Goal: Complete application form: Complete application form

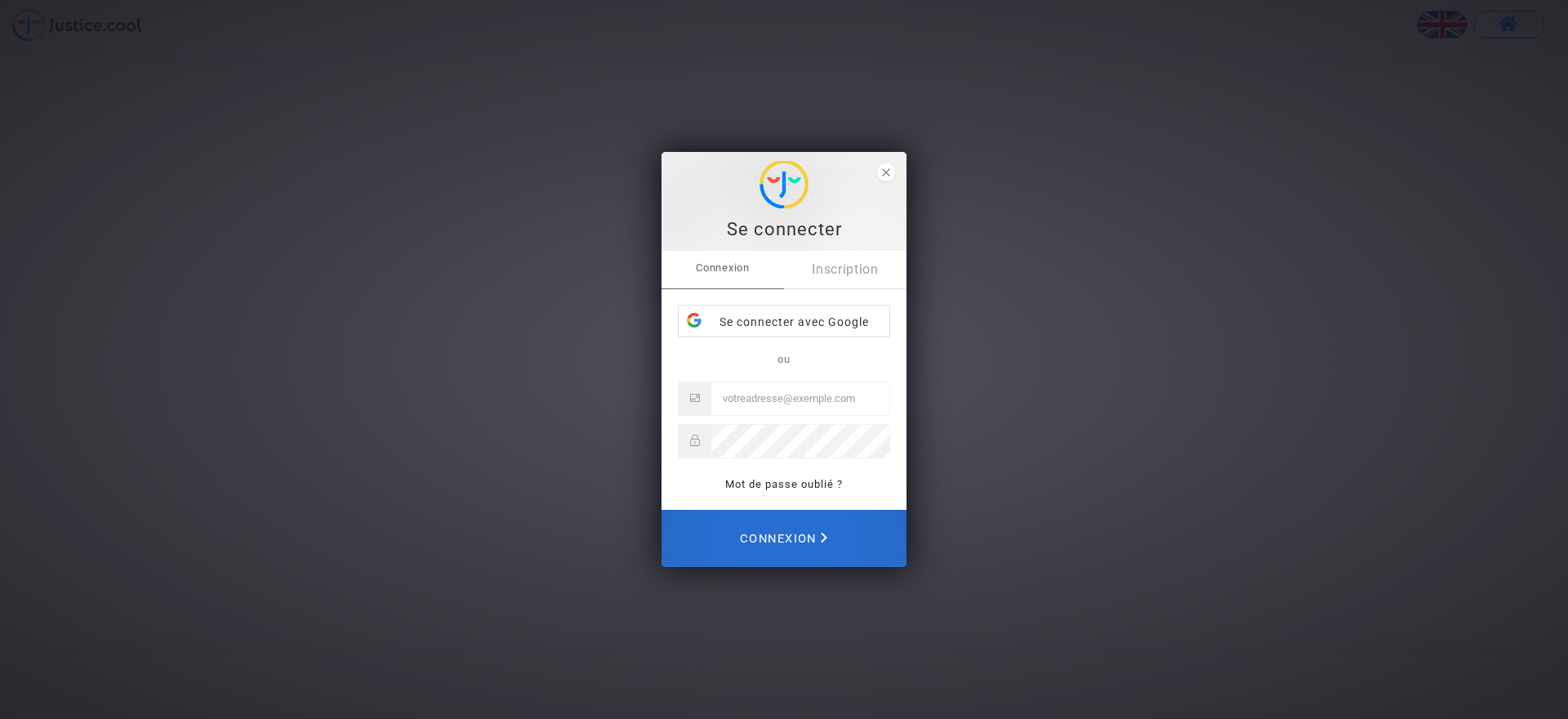
click at [806, 537] on span "Connexion" at bounding box center [783, 538] width 87 height 36
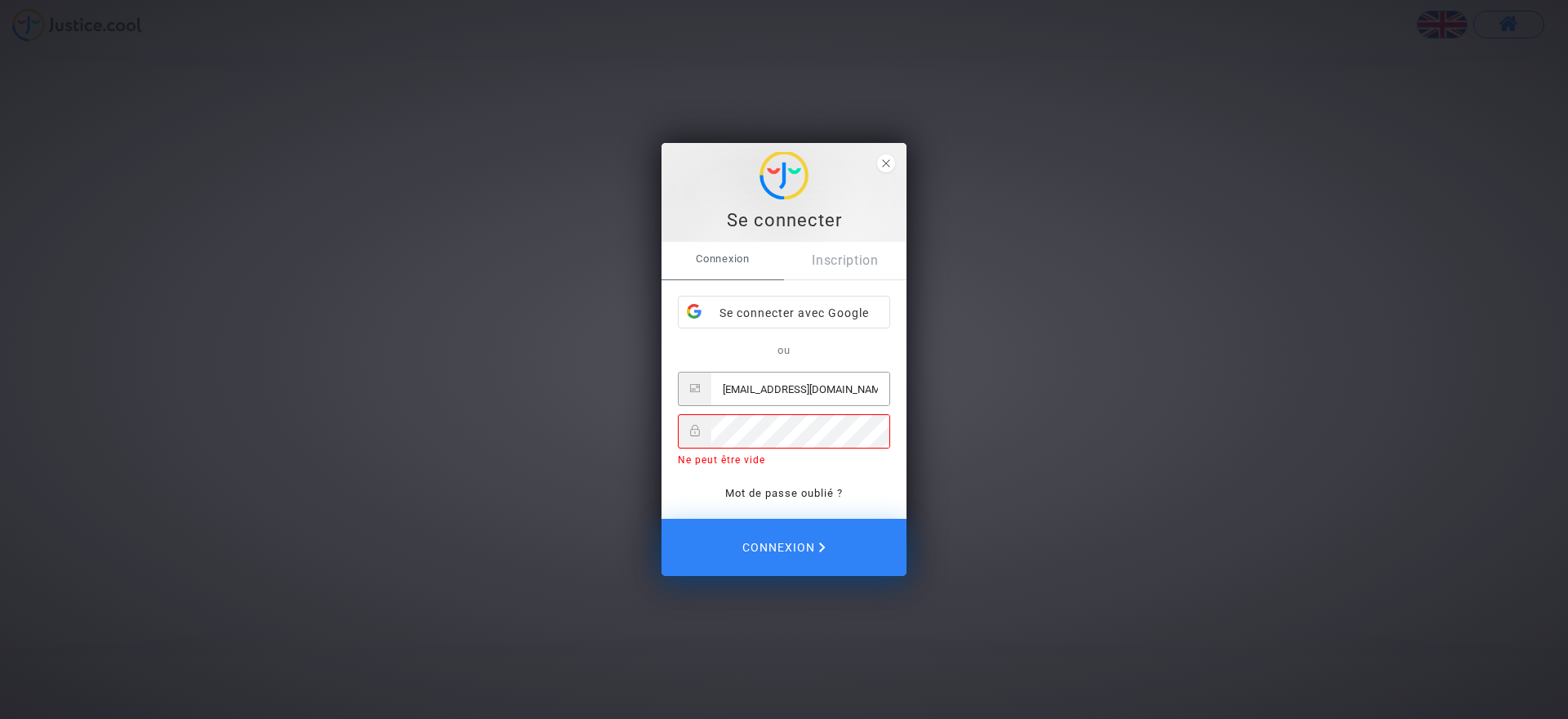
type input "[EMAIL_ADDRESS][DOMAIN_NAME]"
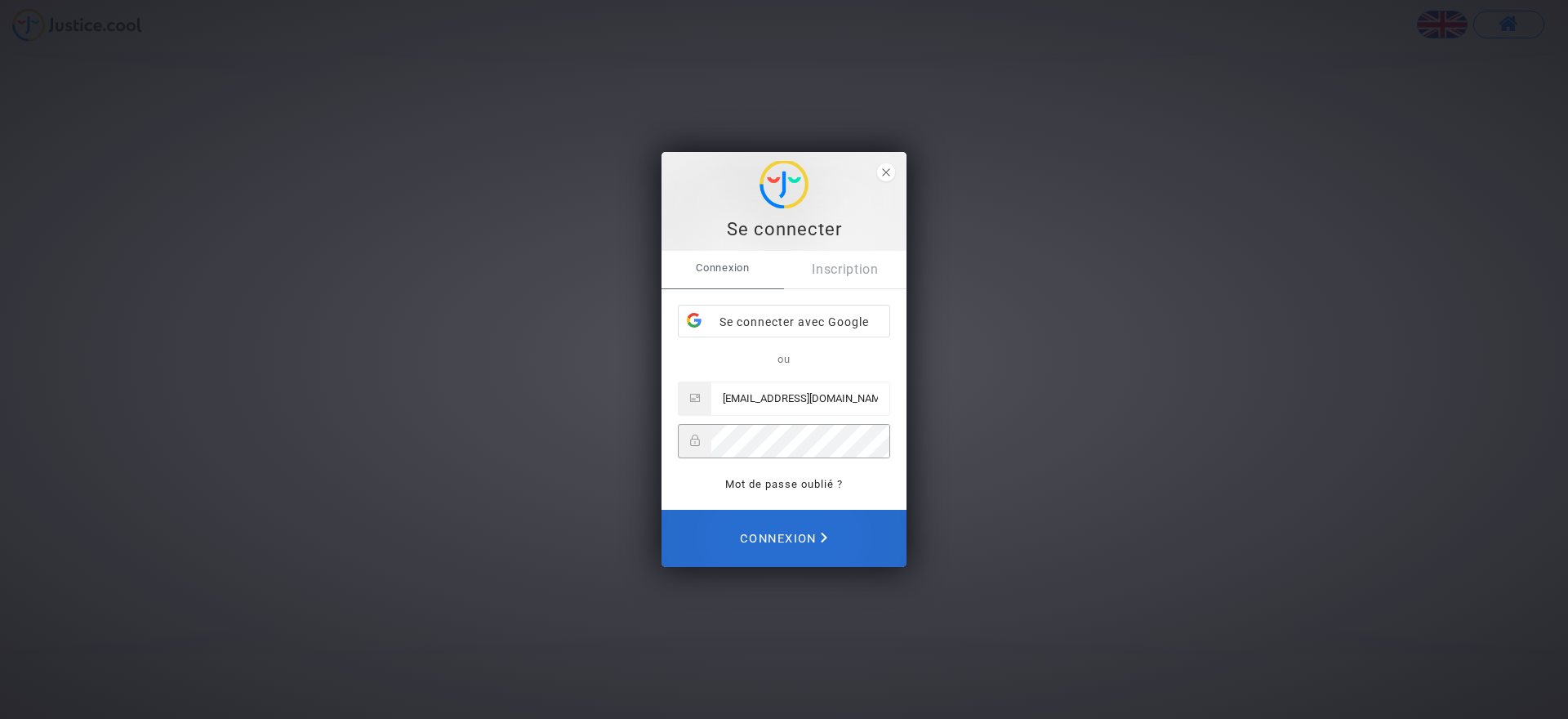
click at [788, 538] on span "Connexion" at bounding box center [783, 538] width 87 height 36
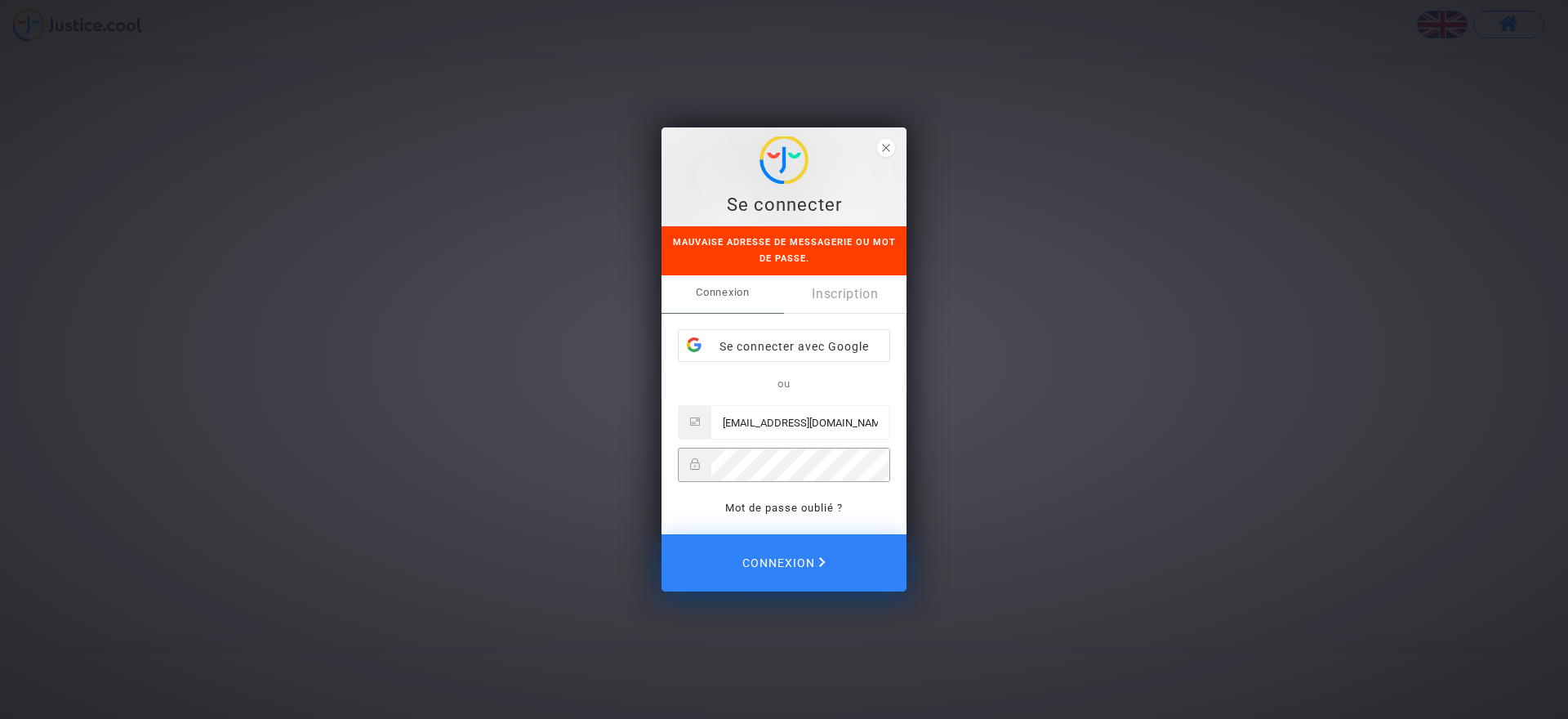
click at [889, 463] on div "Connexion Inscription Se connecter avec Google ou ph.roche@sfr.fr Mot de passe …" at bounding box center [784, 405] width 245 height 259
click at [806, 351] on div "Se connecter avec Google" at bounding box center [784, 346] width 211 height 33
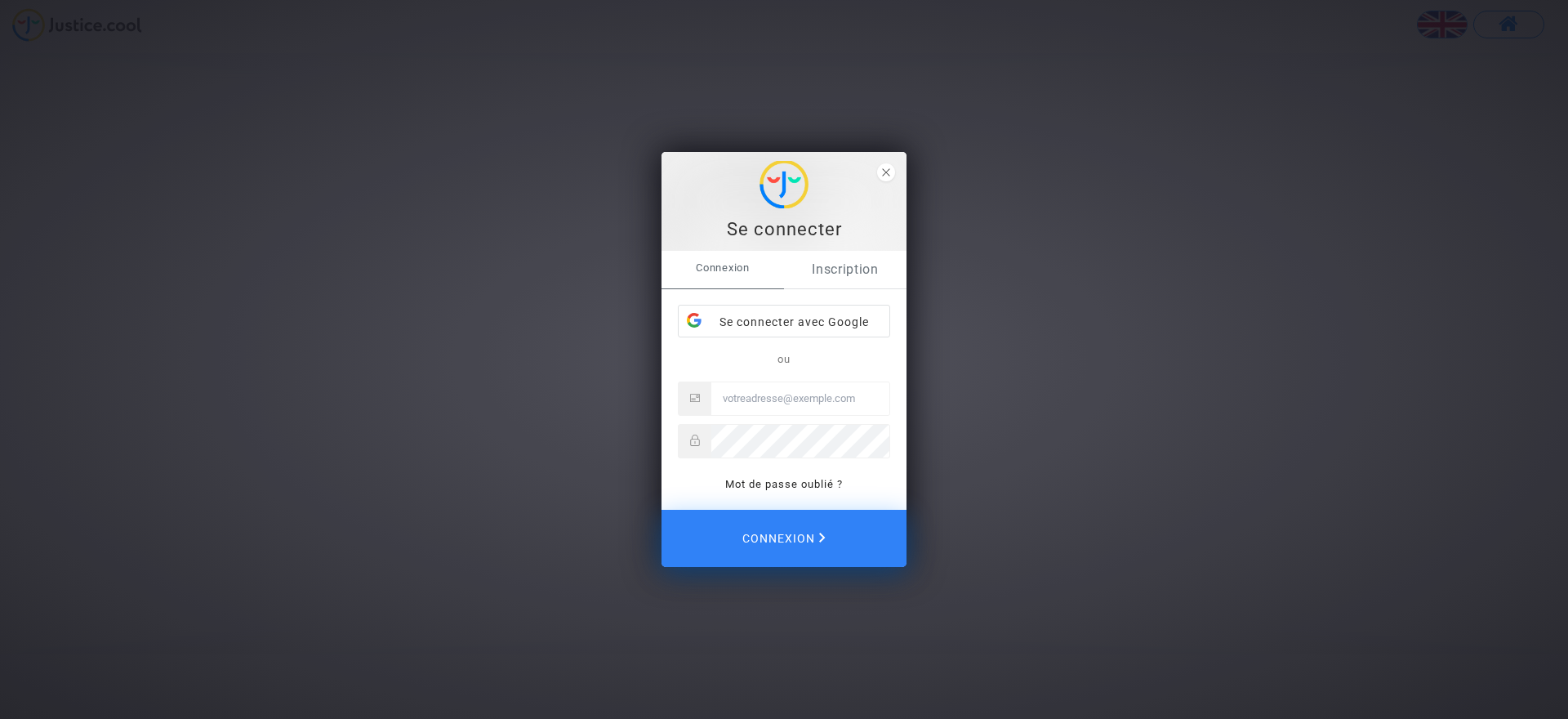
click at [856, 266] on link "Inscription" at bounding box center [846, 269] width 123 height 38
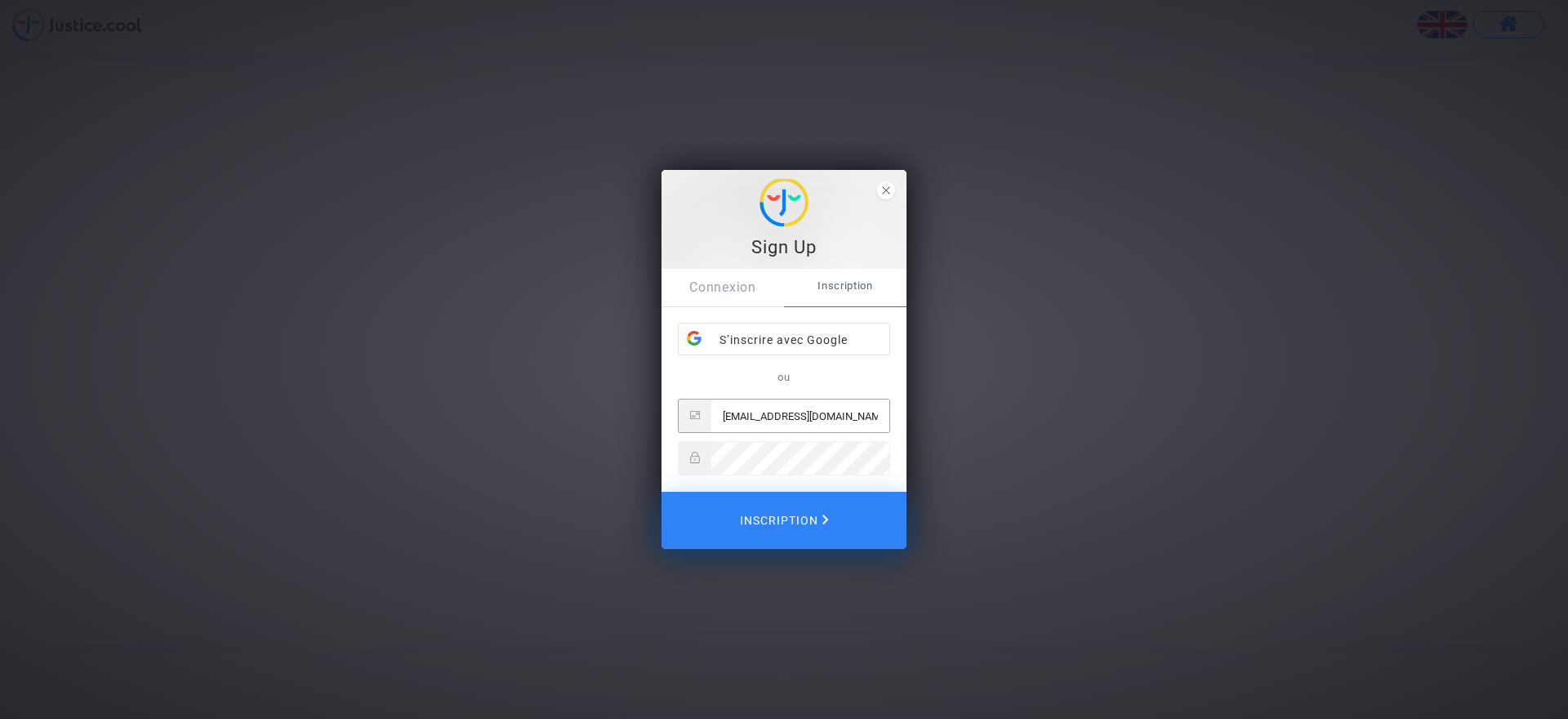
type input "[EMAIL_ADDRESS][DOMAIN_NAME]"
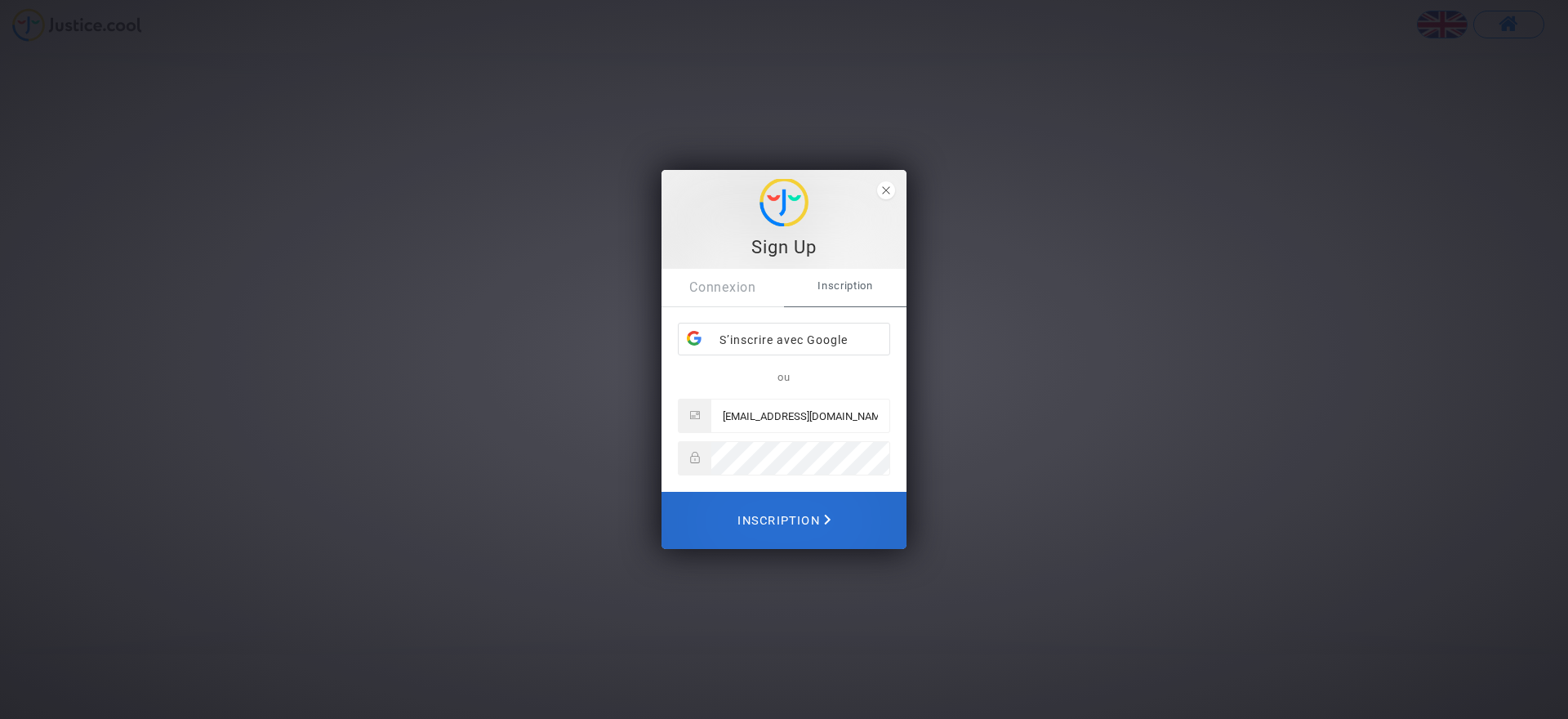
click at [783, 524] on span "Inscription" at bounding box center [784, 520] width 93 height 36
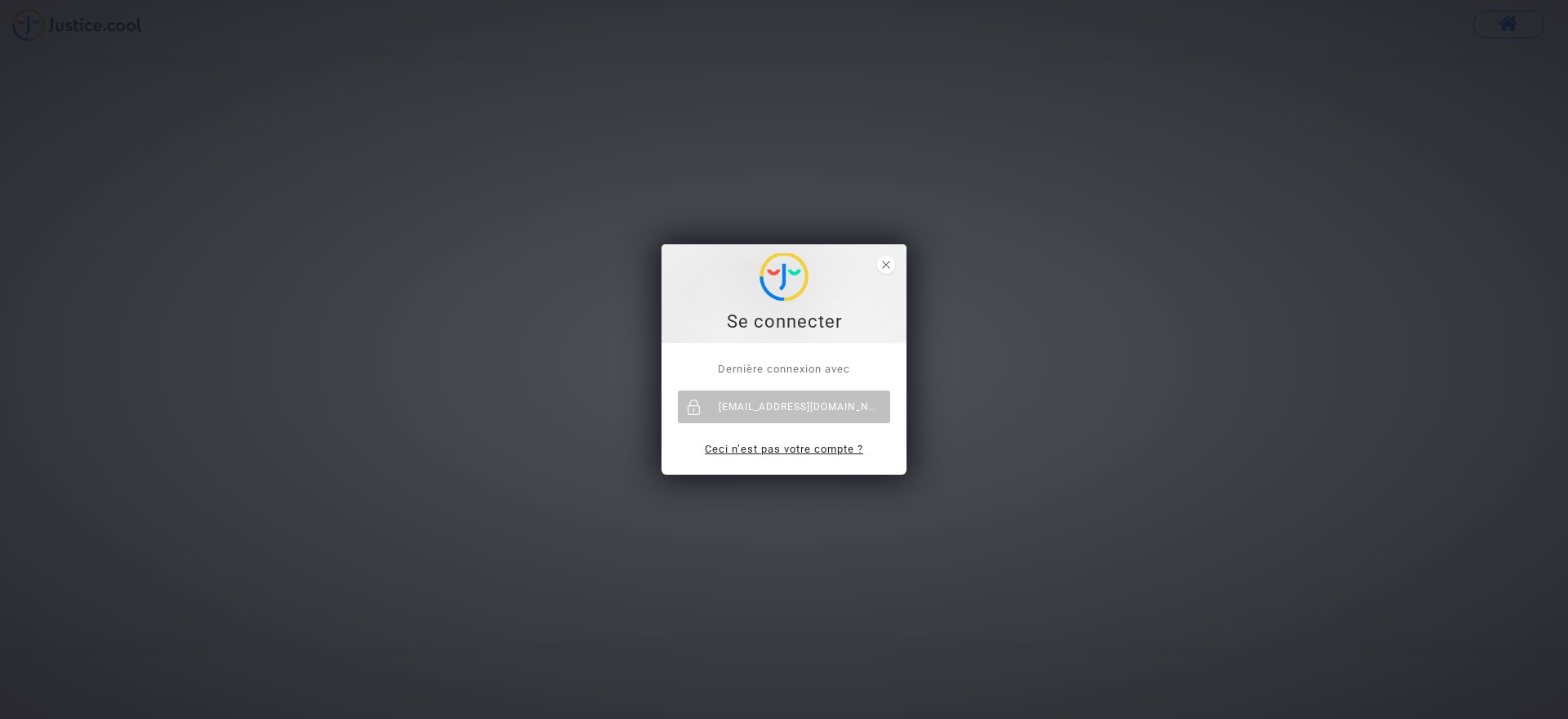
click at [823, 445] on link "Ceci n’est pas votre compte ?" at bounding box center [784, 449] width 158 height 12
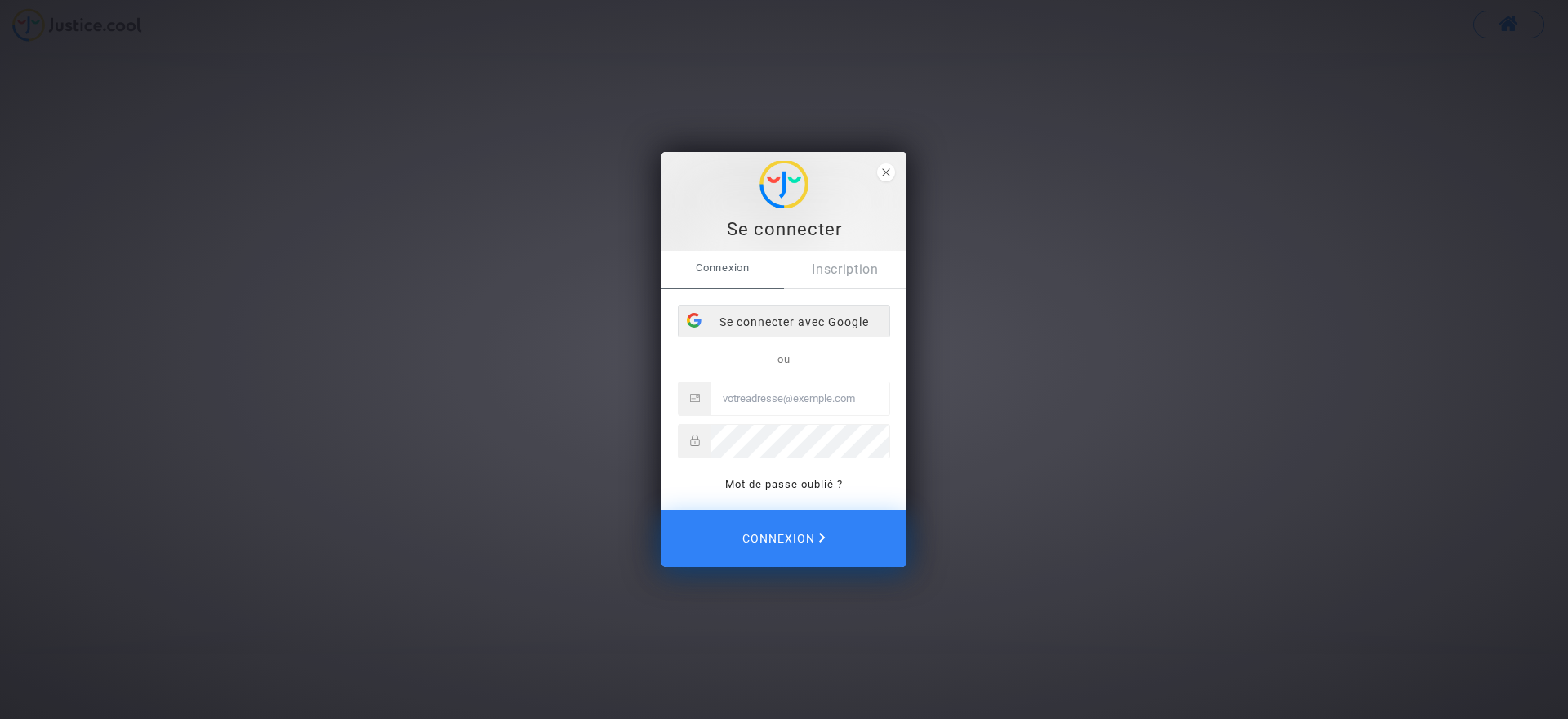
click at [704, 326] on div at bounding box center [694, 321] width 31 height 29
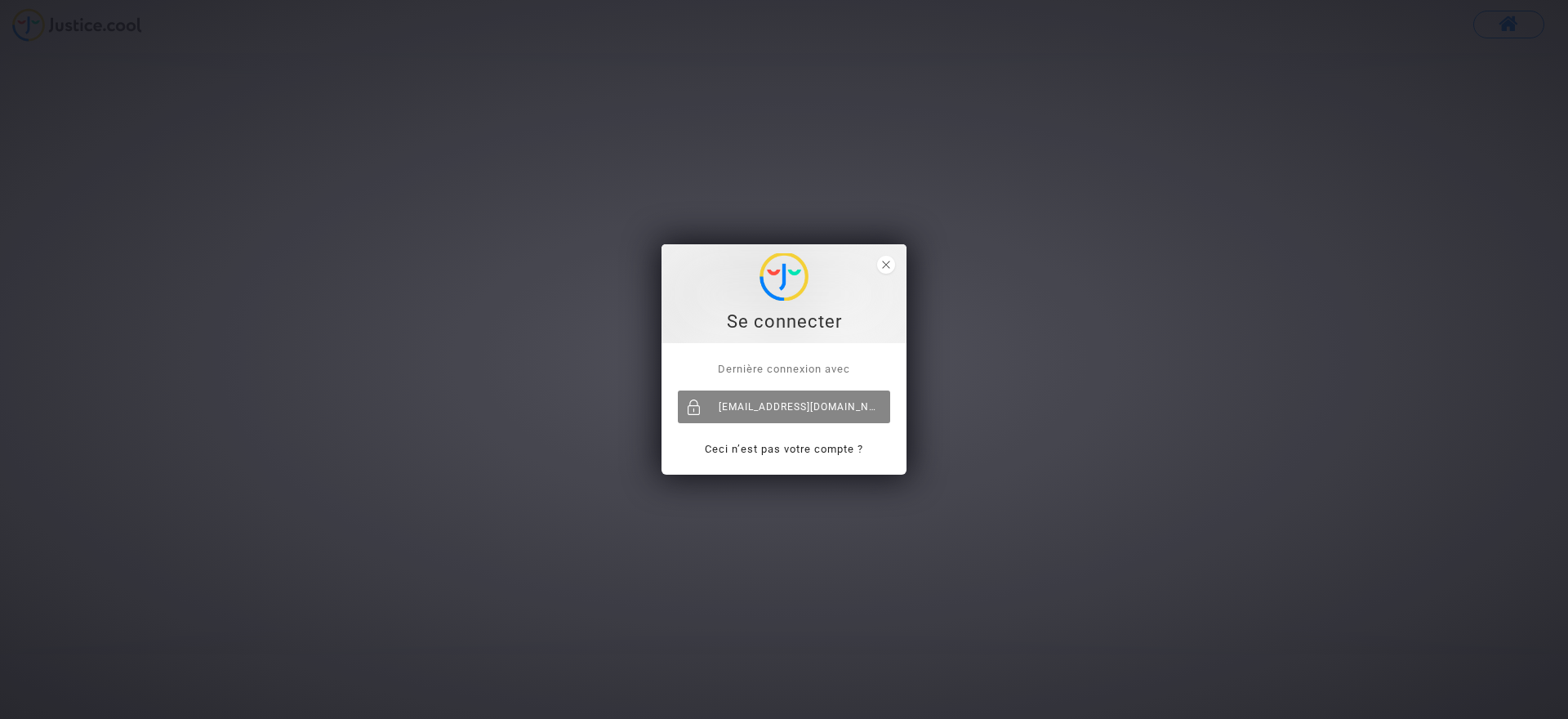
click at [691, 398] on div at bounding box center [695, 408] width 33 height 33
click at [885, 262] on icon "close" at bounding box center [886, 265] width 8 height 8
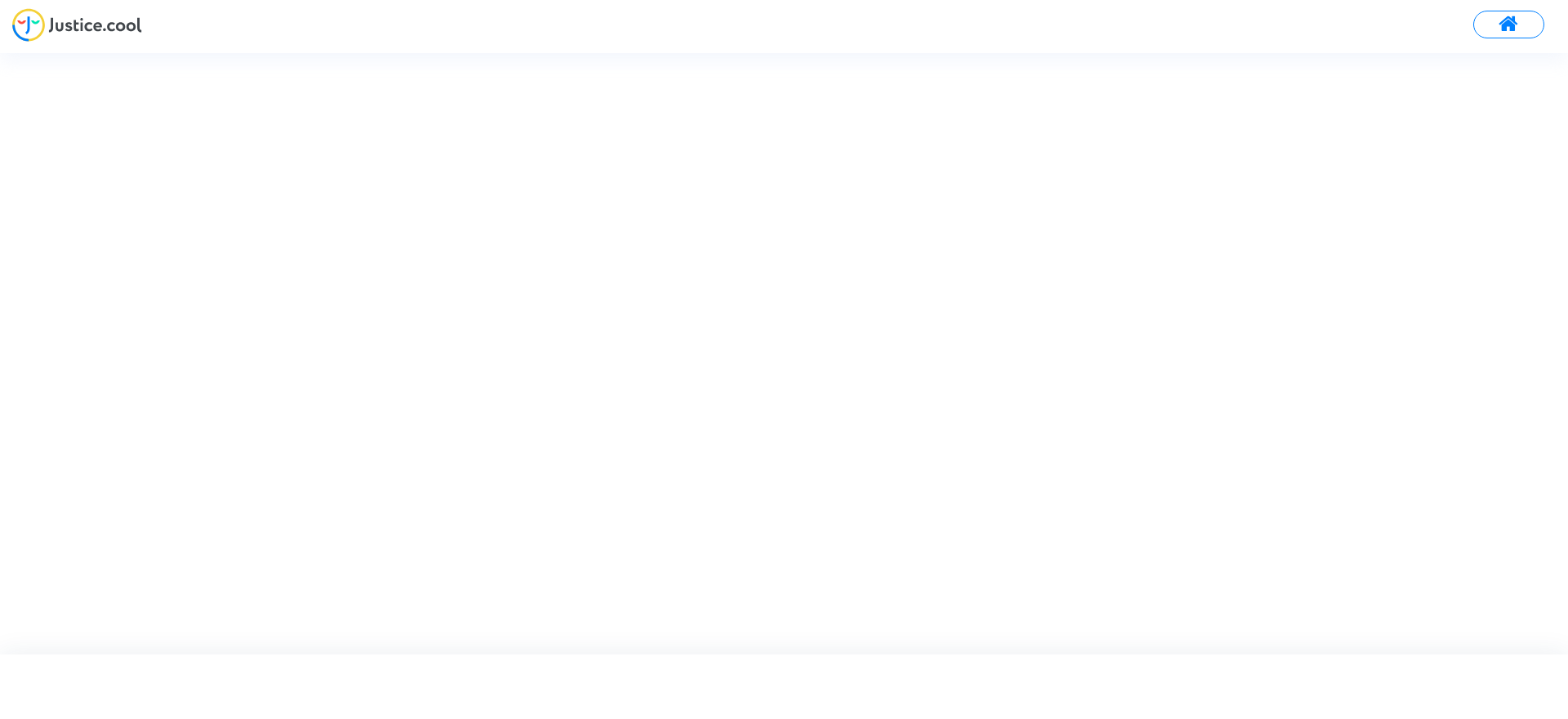
click at [82, 27] on img at bounding box center [77, 25] width 130 height 34
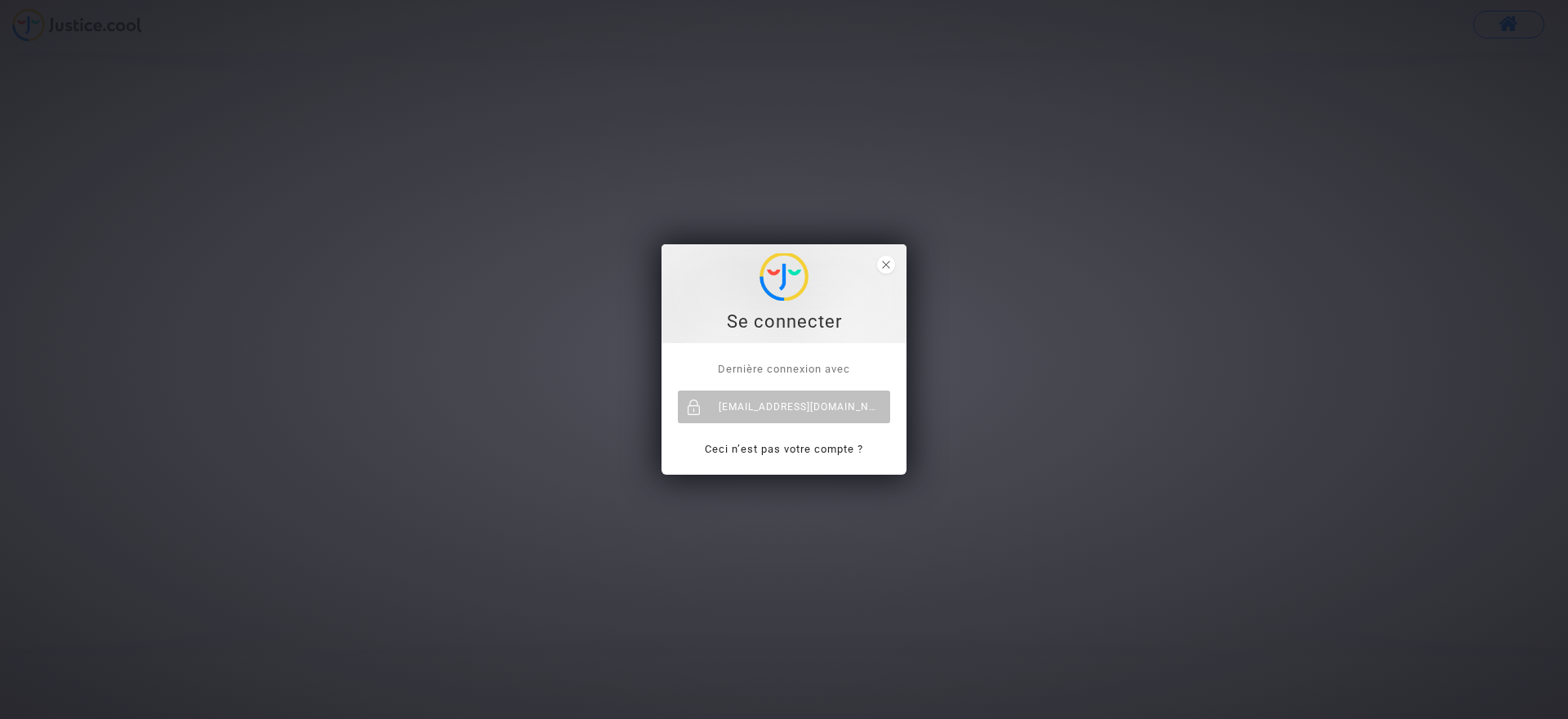
click at [82, 27] on div "Se connecter Dernière connexion avec ph.roche@sfr.fr Ceci n’est pas votre compt…" at bounding box center [784, 359] width 1568 height 719
click at [784, 451] on link "Ceci n’est pas votre compte ?" at bounding box center [784, 449] width 158 height 12
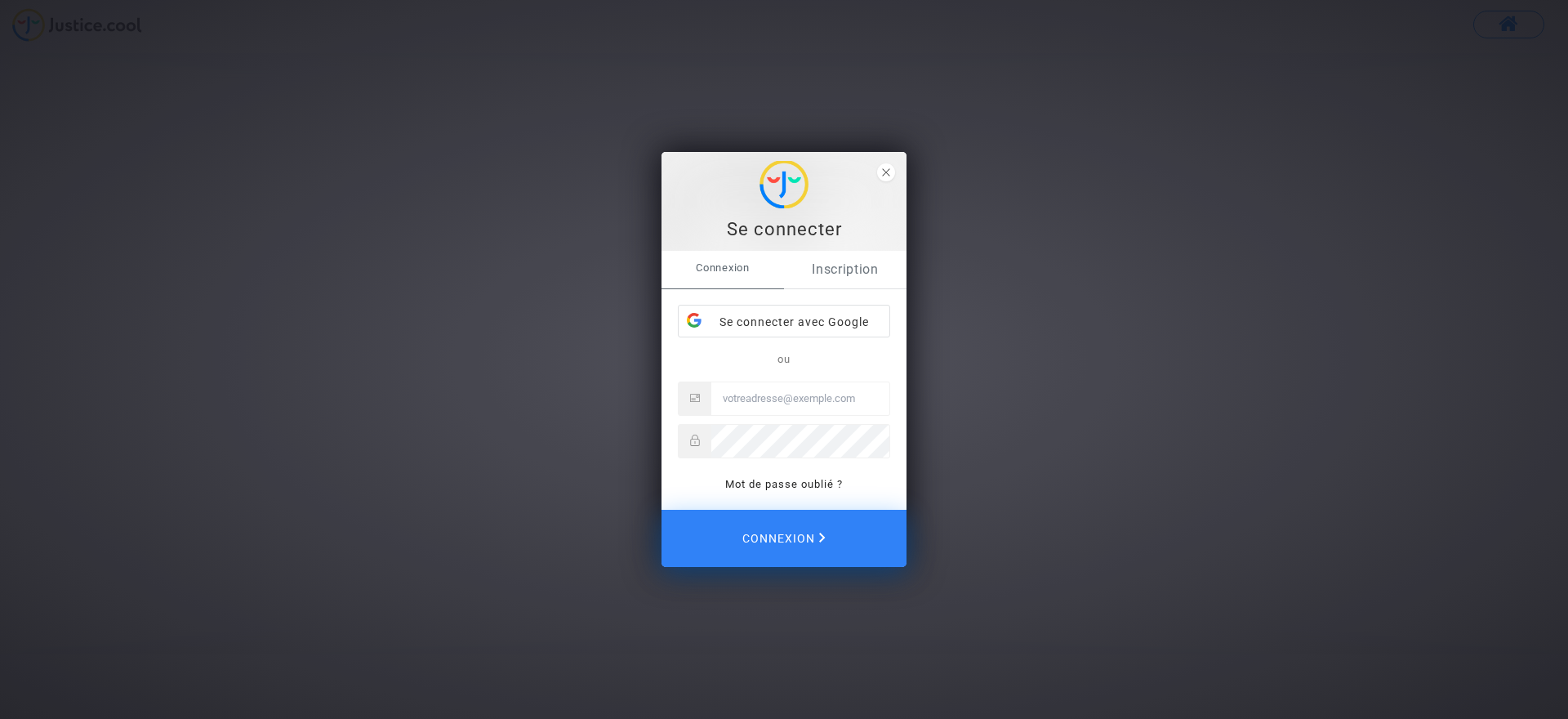
click at [846, 271] on link "Inscription" at bounding box center [846, 269] width 123 height 38
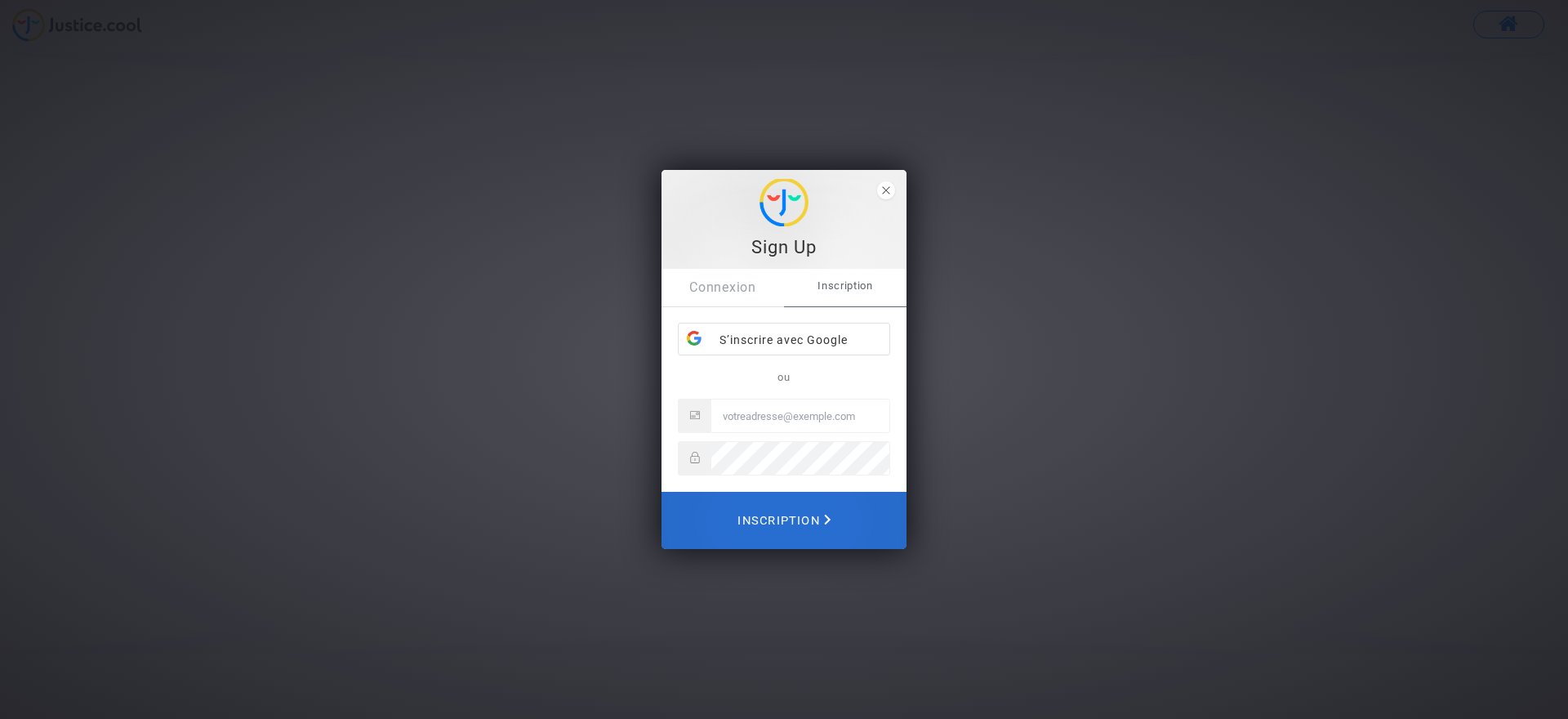
click at [795, 518] on span "Inscription" at bounding box center [784, 520] width 93 height 36
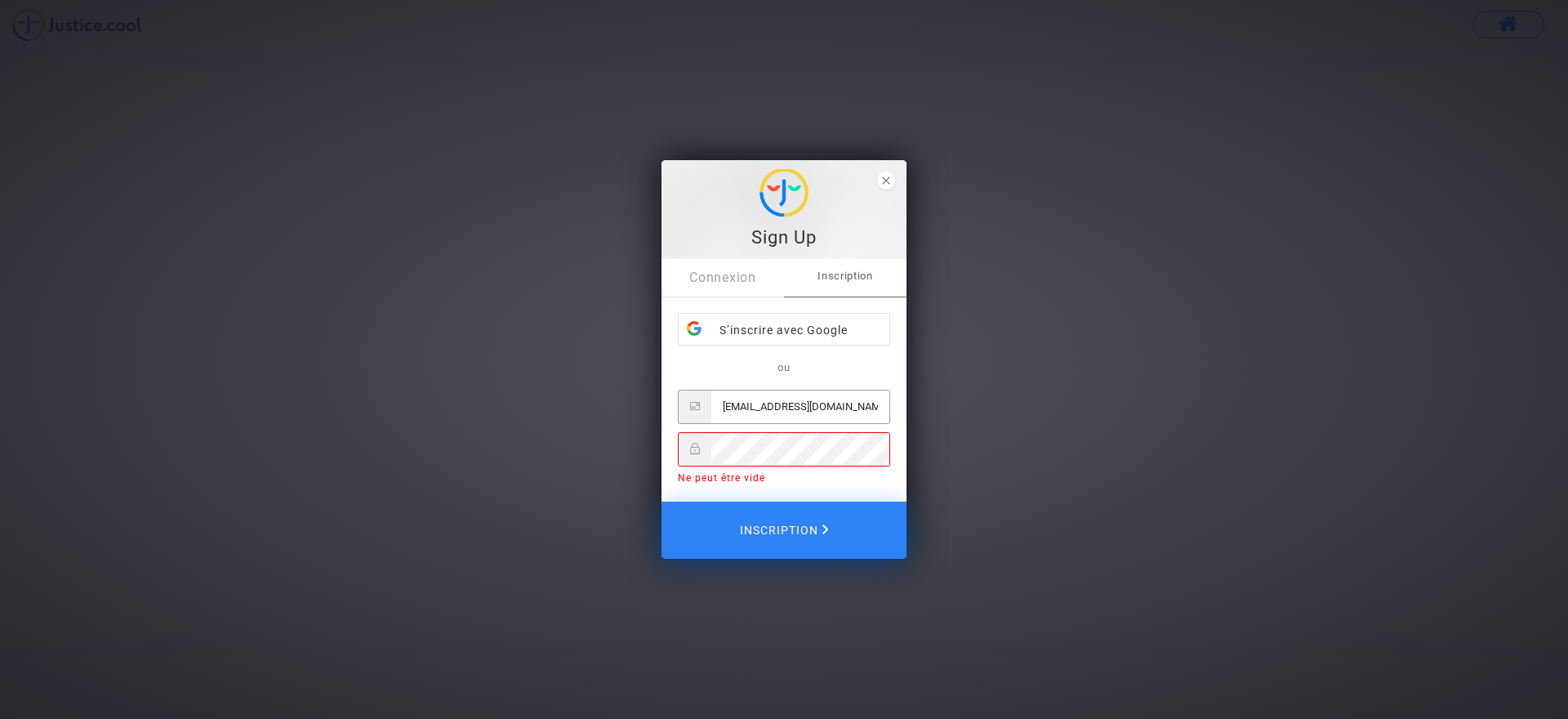
type input "ph.roche@sfr.fr"
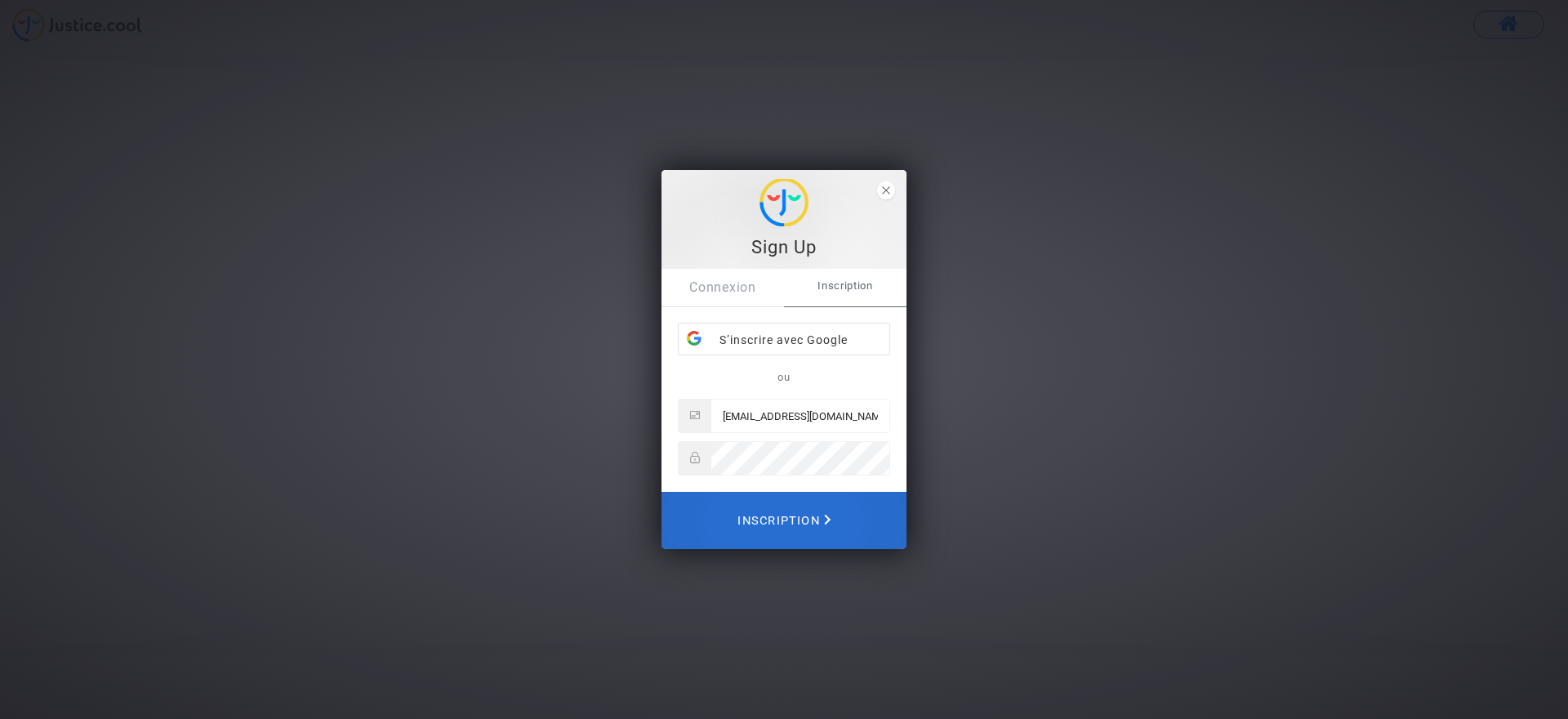
click at [811, 516] on span "Inscription" at bounding box center [784, 520] width 93 height 36
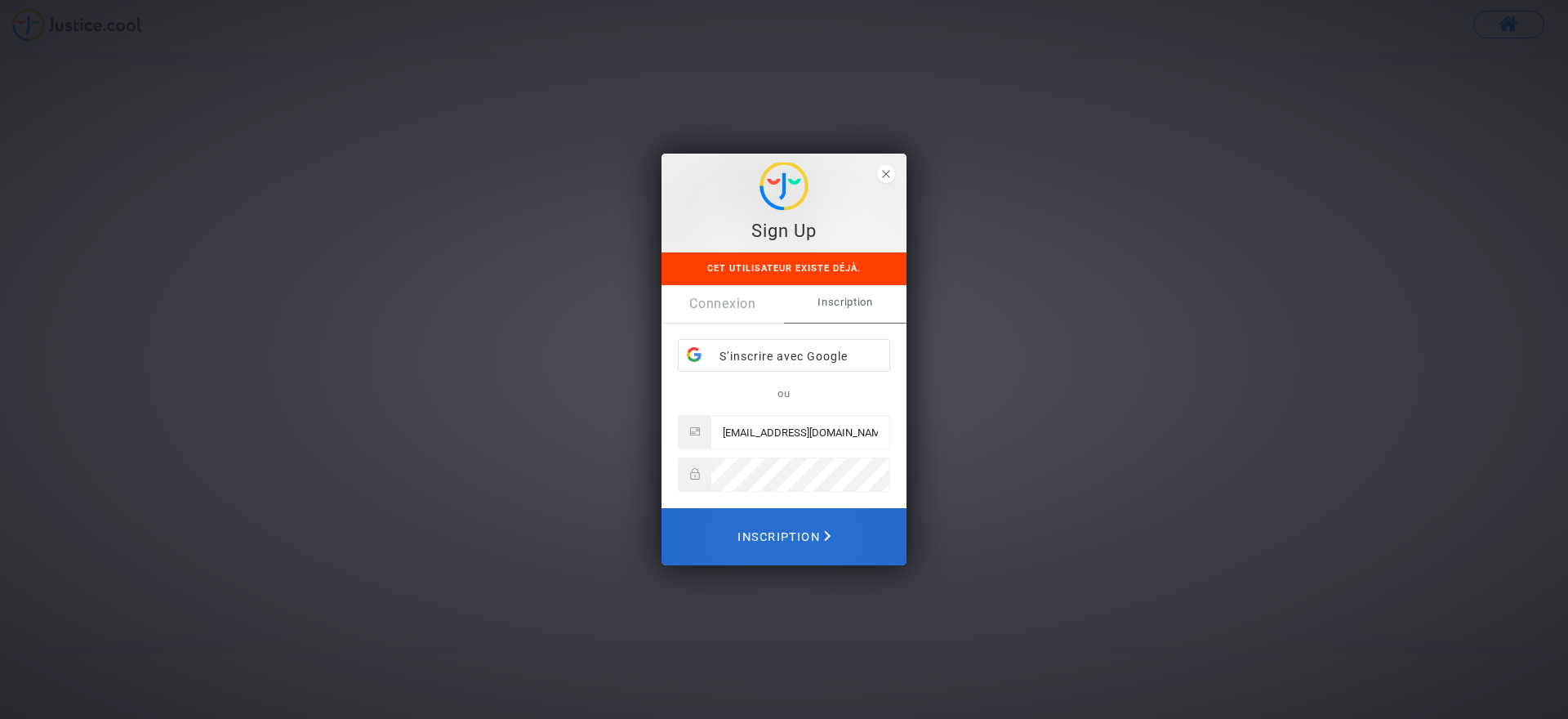
click at [807, 537] on span "Inscription" at bounding box center [784, 537] width 93 height 36
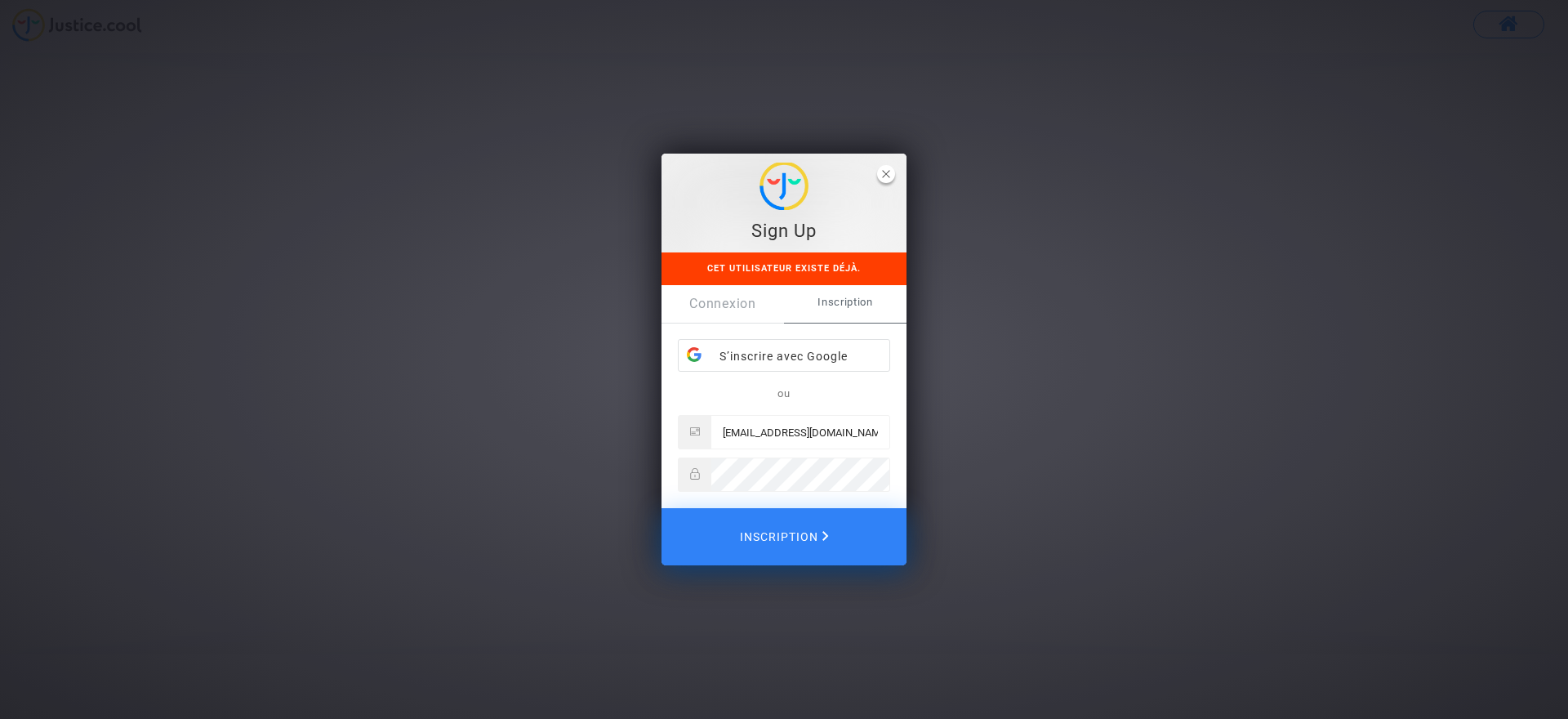
click at [885, 171] on icon "close" at bounding box center [886, 174] width 8 height 8
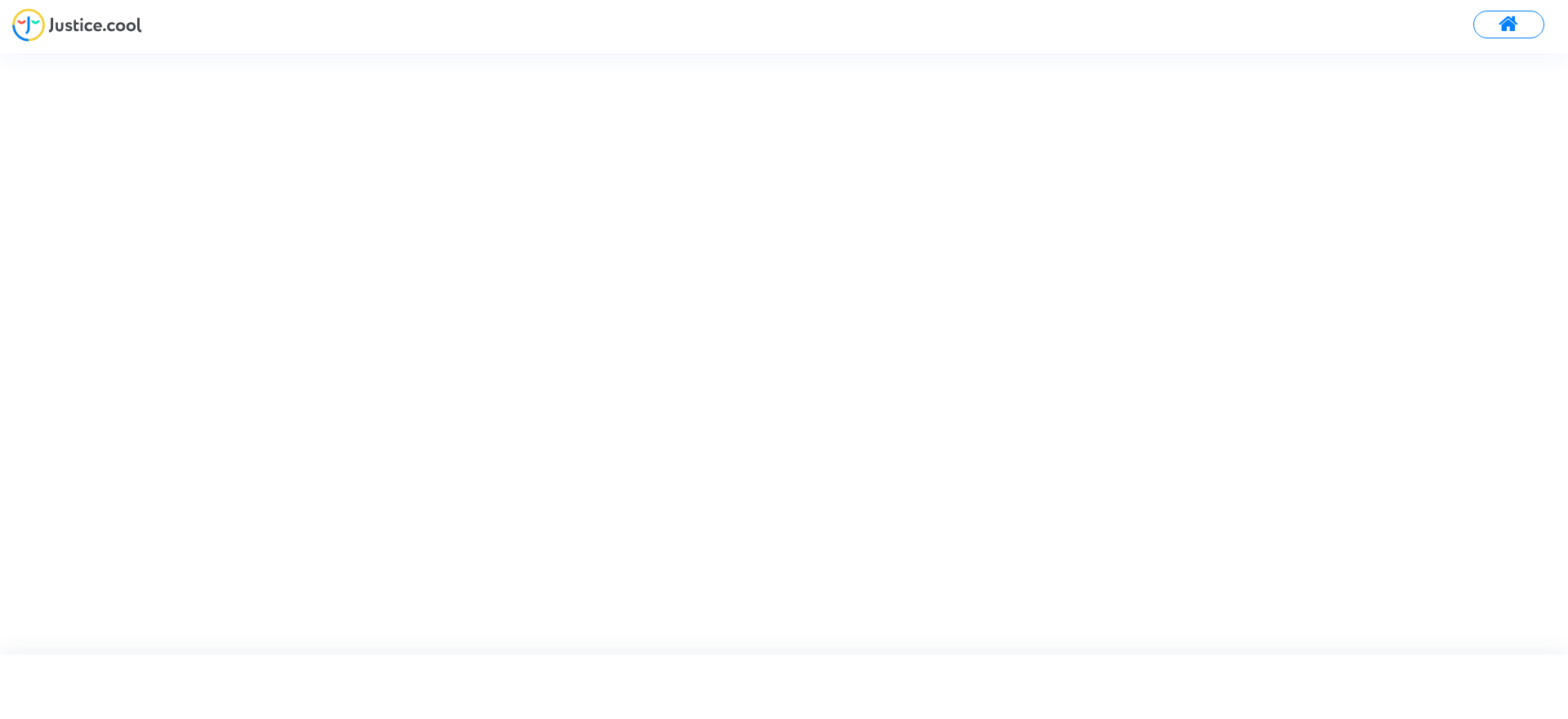
click at [81, 21] on img at bounding box center [77, 25] width 130 height 34
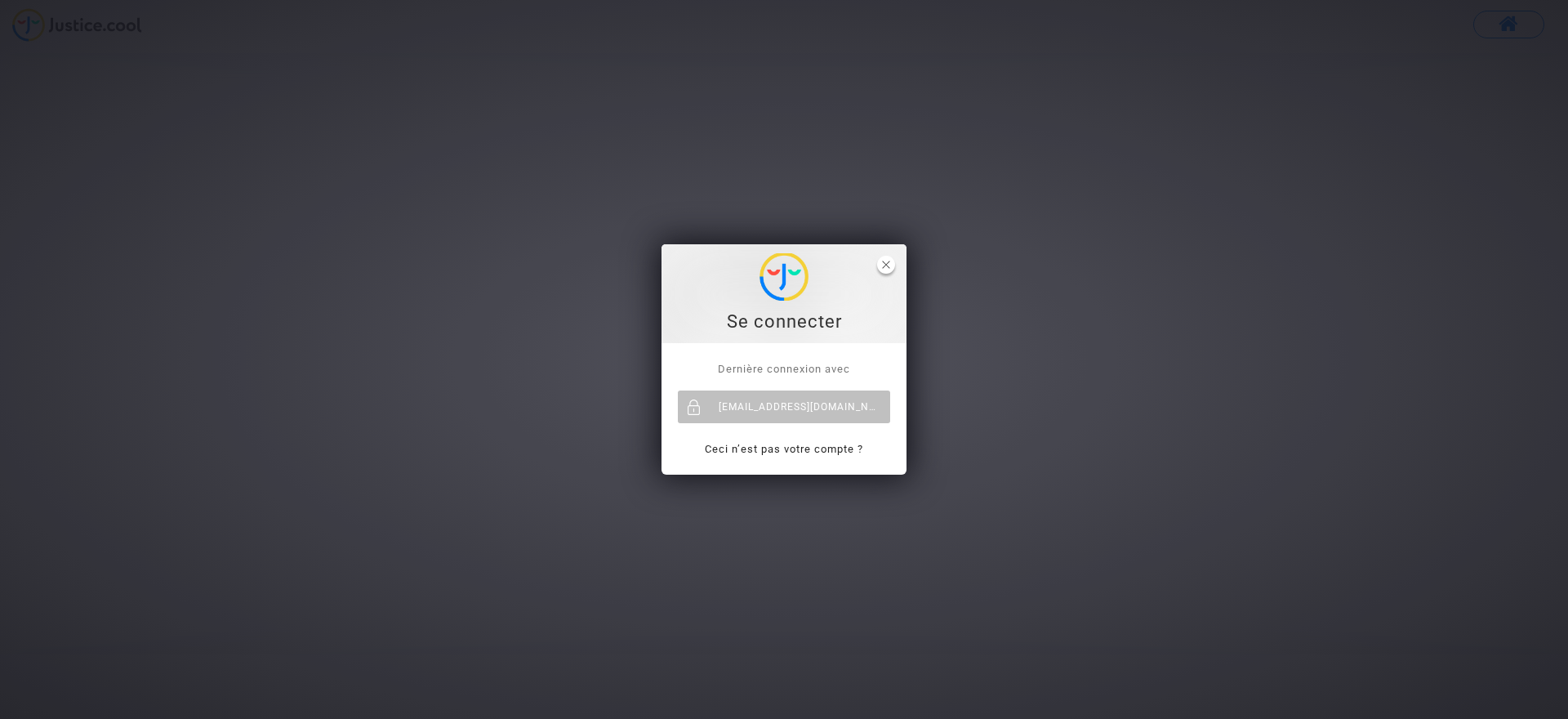
click at [881, 261] on span "close" at bounding box center [886, 265] width 18 height 18
click at [815, 404] on div "[EMAIL_ADDRESS][DOMAIN_NAME]" at bounding box center [784, 408] width 212 height 33
click at [884, 265] on icon "close" at bounding box center [886, 265] width 8 height 8
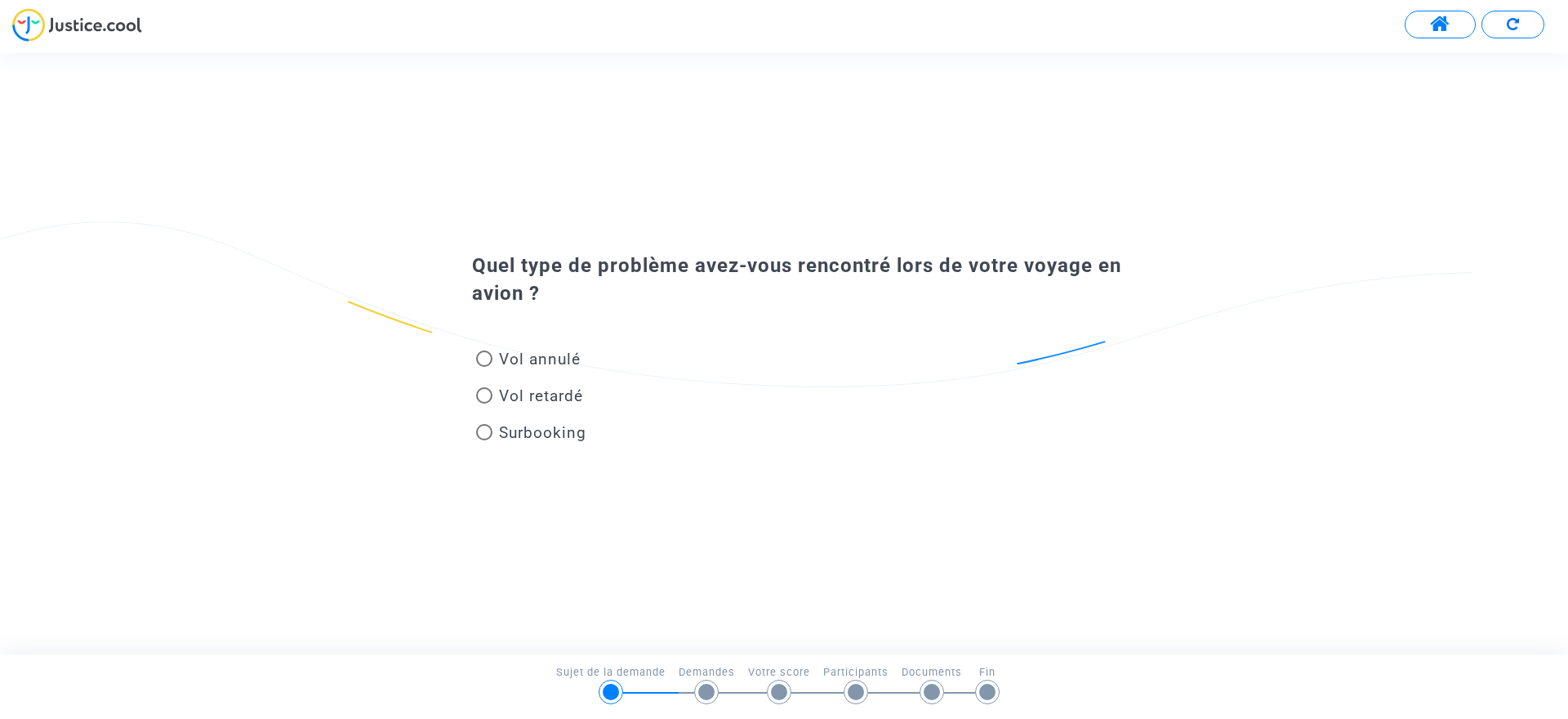
click at [701, 688] on div at bounding box center [707, 692] width 16 height 16
click at [481, 360] on span at bounding box center [484, 359] width 16 height 16
click at [483, 367] on input "Vol annulé" at bounding box center [483, 367] width 1 height 1
radio input "true"
